Goal: Information Seeking & Learning: Check status

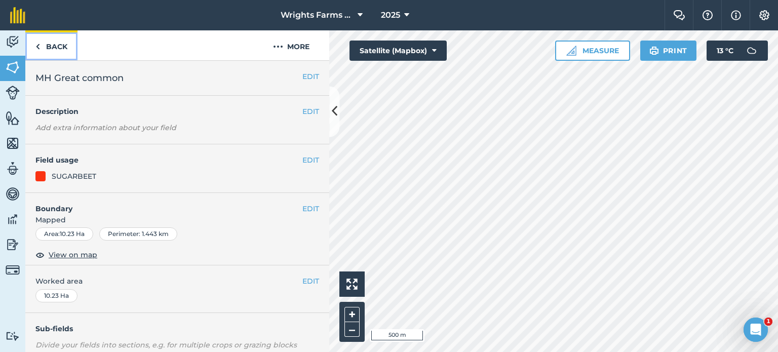
drag, startPoint x: 49, startPoint y: 55, endPoint x: 359, endPoint y: 53, distance: 309.9
click at [49, 55] on link "Back" at bounding box center [51, 45] width 52 height 30
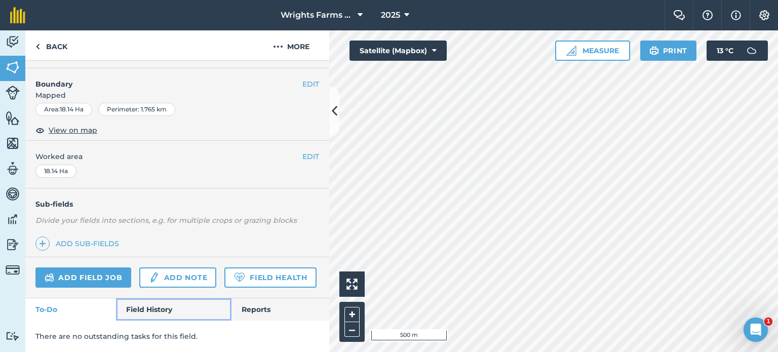
click at [155, 305] on link "Field History" at bounding box center [173, 309] width 115 height 22
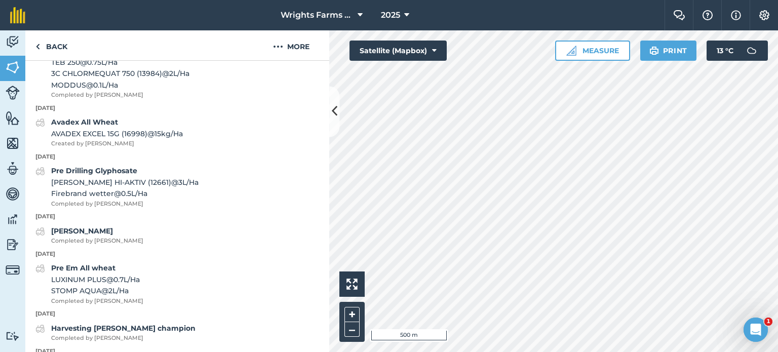
scroll to position [731, 0]
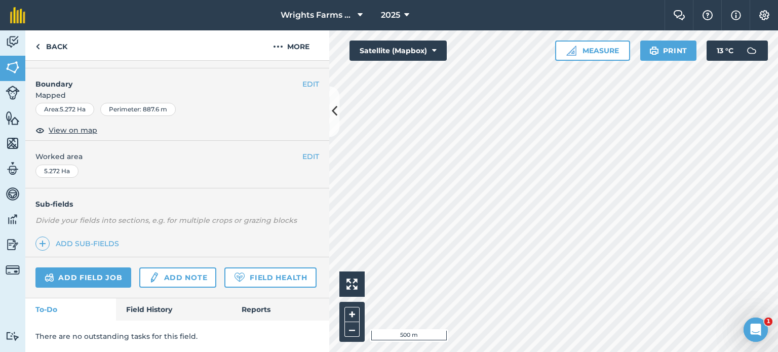
scroll to position [151, 0]
click at [145, 309] on link "Field History" at bounding box center [173, 309] width 115 height 22
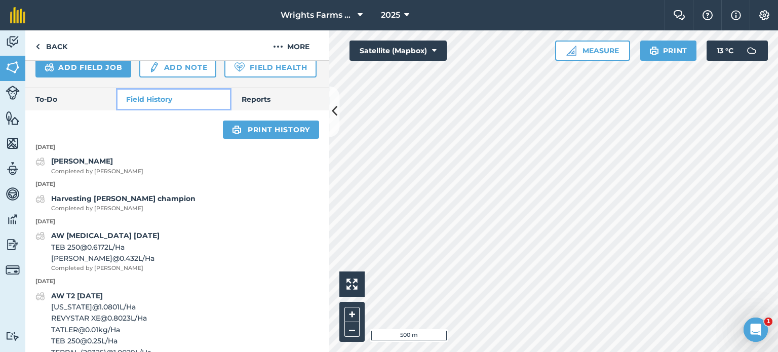
scroll to position [334, 0]
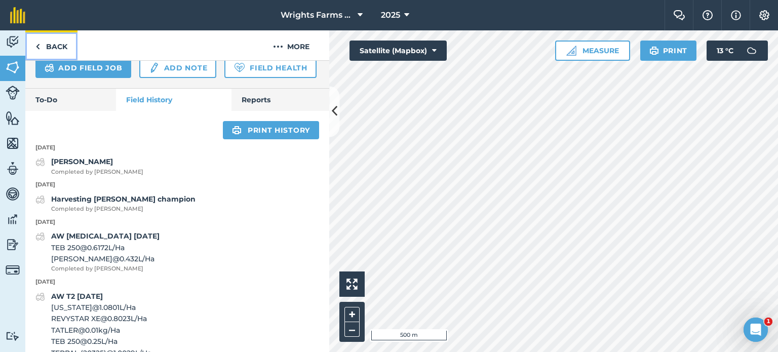
click at [57, 42] on link "Back" at bounding box center [51, 45] width 52 height 30
